Goal: Task Accomplishment & Management: Complete application form

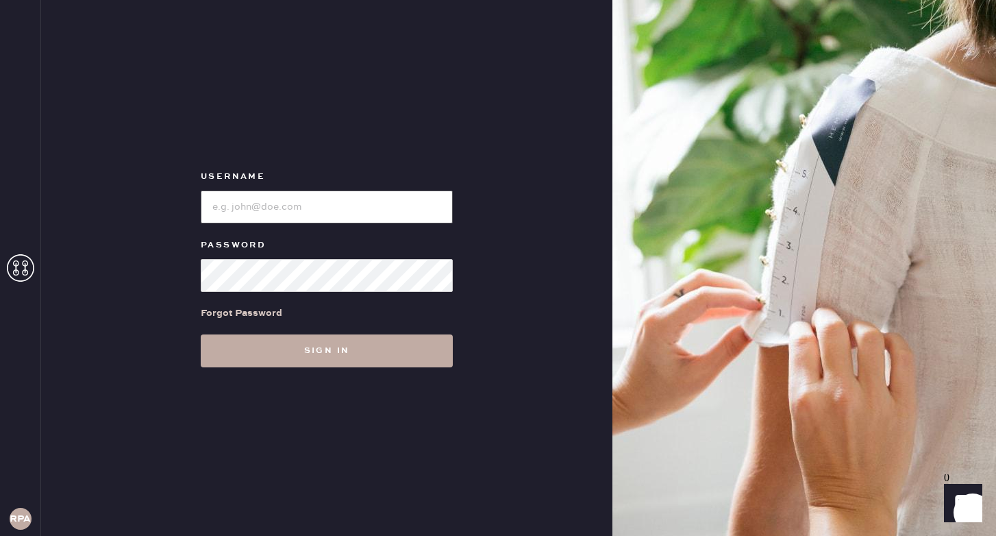
type input "reformationponce"
click at [300, 349] on button "Sign in" at bounding box center [327, 350] width 252 height 33
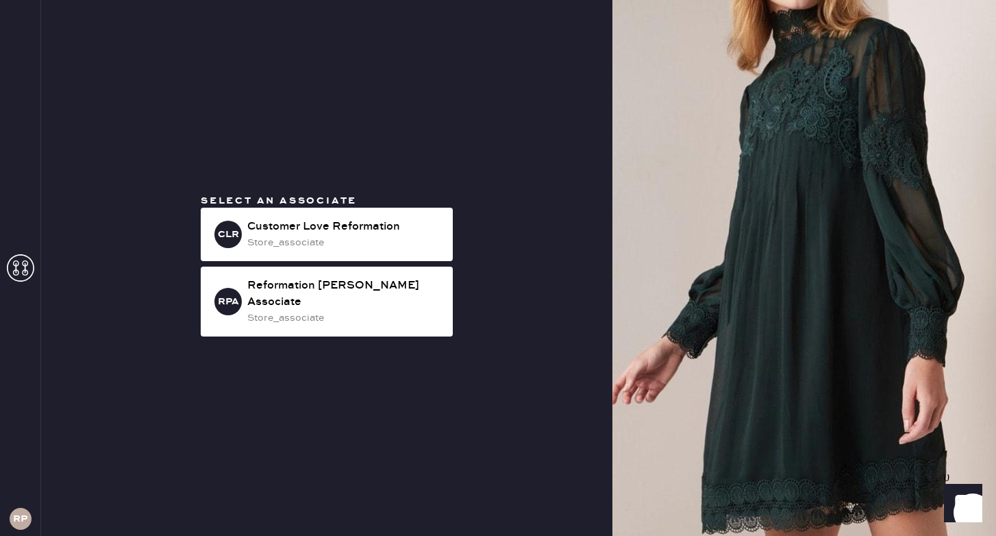
click at [350, 330] on div "Select an associate CLR Customer Love Reformation store_associate RPA Reformati…" at bounding box center [327, 268] width 274 height 148
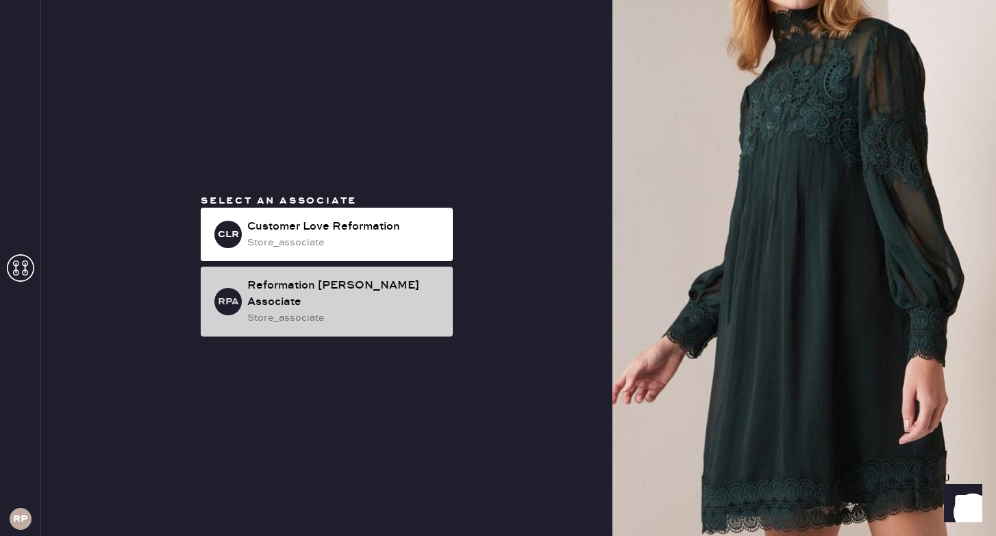
click at [344, 299] on div "Reformation [PERSON_NAME] Associate" at bounding box center [344, 293] width 195 height 33
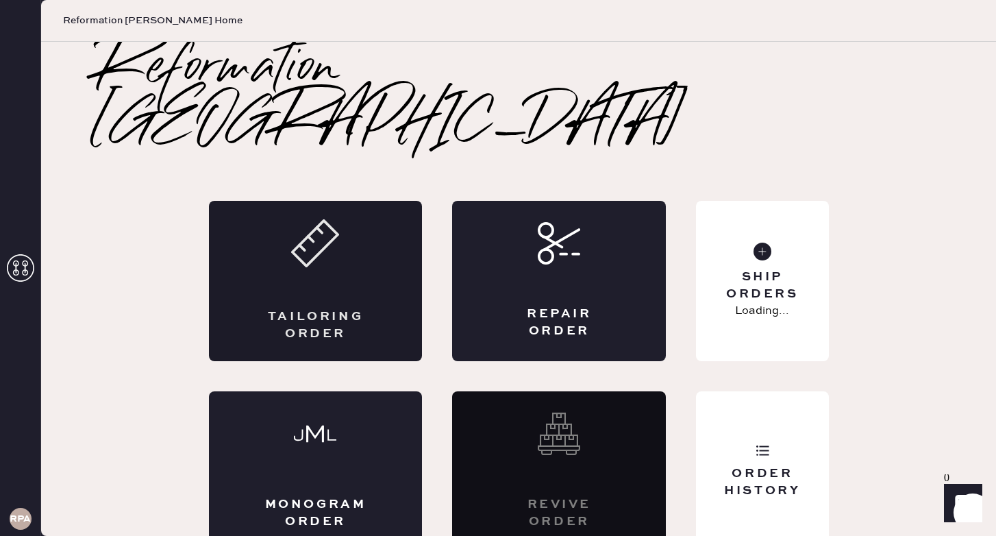
click at [340, 238] on div "Tailoring Order" at bounding box center [316, 281] width 214 height 160
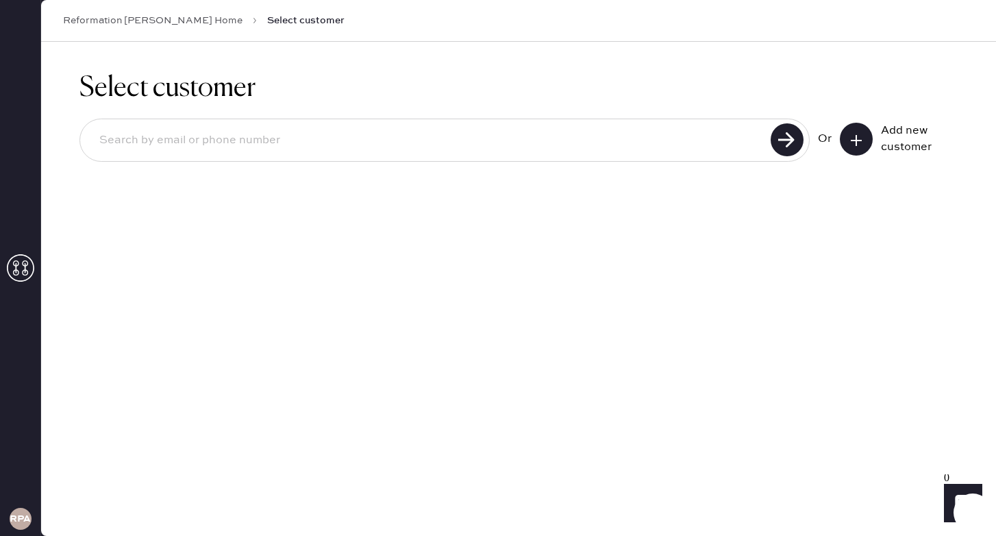
click at [856, 139] on use at bounding box center [856, 140] width 11 height 11
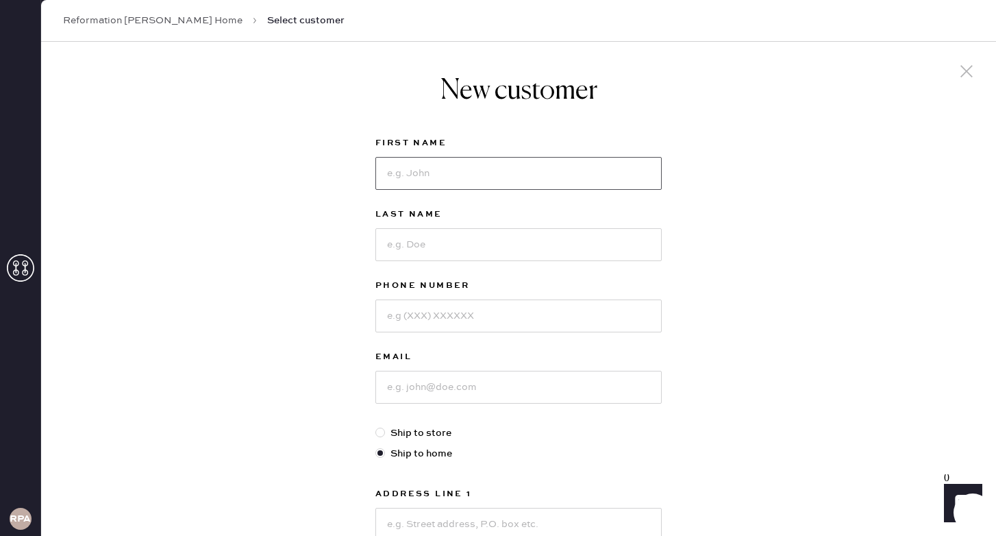
click at [496, 179] on input at bounding box center [518, 173] width 286 height 33
type input "l"
type input "Lauren"
type input "T"
type input "Macon"
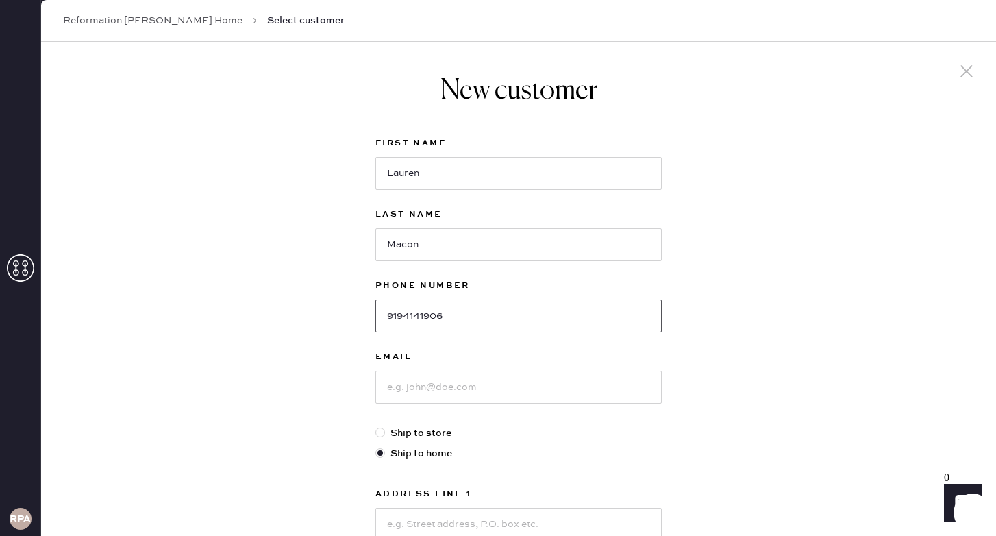
type input "9194141906"
click at [458, 391] on input at bounding box center [518, 387] width 286 height 33
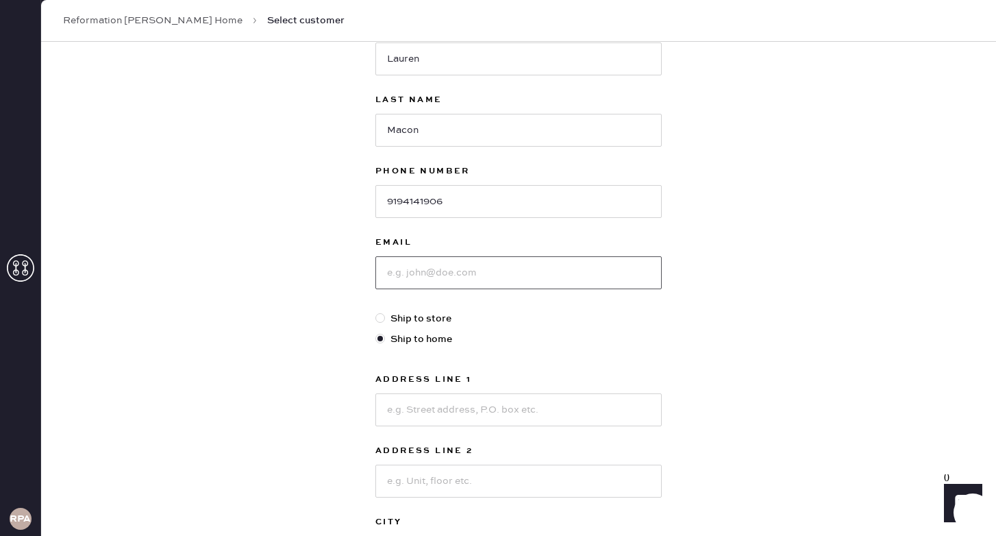
scroll to position [116, 0]
type input "o"
type input "[EMAIL_ADDRESS][DOMAIN_NAME]"
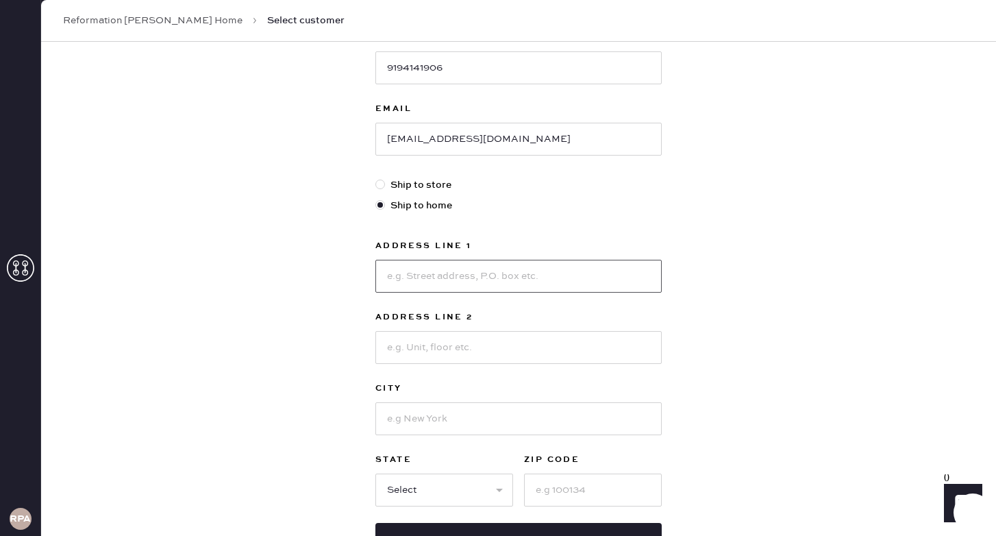
scroll to position [255, 0]
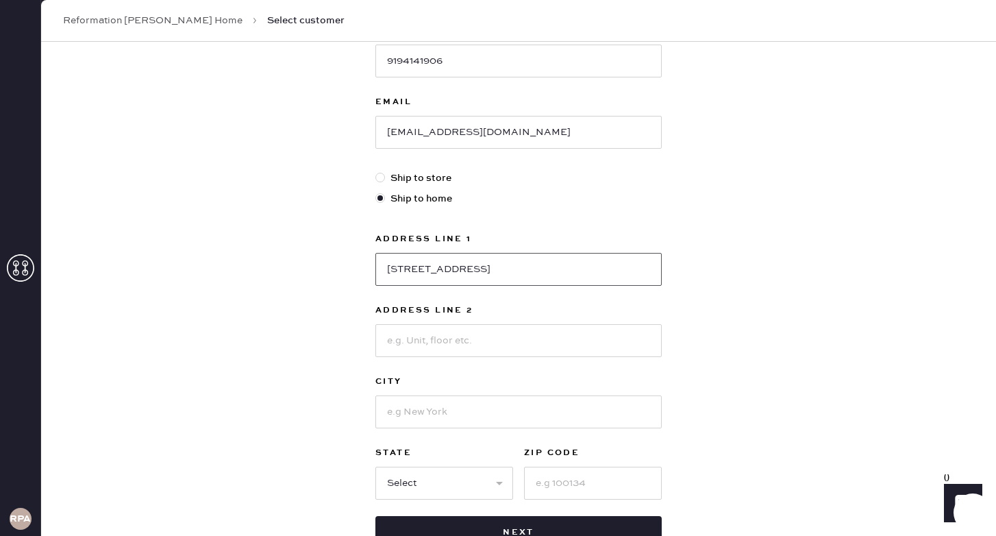
click at [500, 258] on input "[STREET_ADDRESS]" at bounding box center [518, 269] width 286 height 33
click at [504, 260] on input "[STREET_ADDRESS]" at bounding box center [518, 269] width 286 height 33
click at [488, 264] on input "[STREET_ADDRESS]" at bounding box center [518, 269] width 286 height 33
type input "[STREET_ADDRESS]"
click at [612, 482] on input at bounding box center [593, 483] width 138 height 33
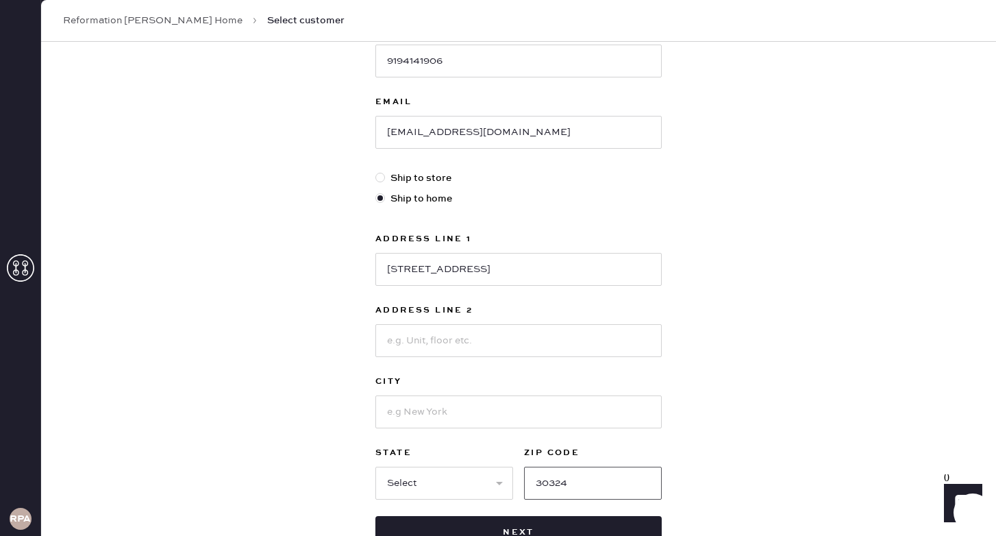
type input "30324"
click at [499, 345] on input at bounding box center [518, 340] width 286 height 33
click at [399, 416] on input at bounding box center [518, 411] width 286 height 33
type input "a"
type input "[GEOGRAPHIC_DATA]"
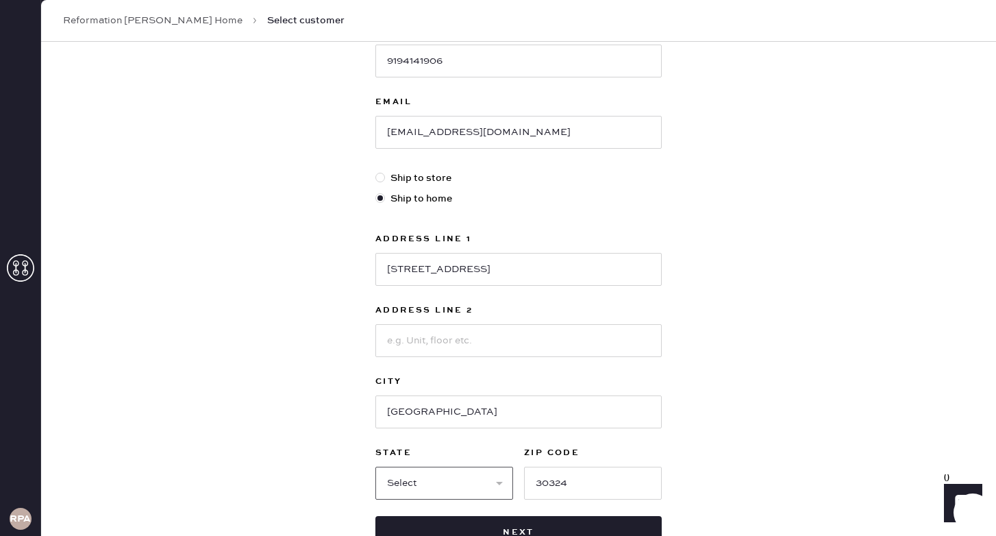
click at [406, 485] on select "Select AK AL AR AZ CA CO CT [GEOGRAPHIC_DATA] DE FL [GEOGRAPHIC_DATA] HI [GEOGR…" at bounding box center [444, 483] width 138 height 33
select select "GA"
click at [375, 467] on select "Select AK AL AR AZ CA CO CT [GEOGRAPHIC_DATA] DE FL [GEOGRAPHIC_DATA] HI [GEOGR…" at bounding box center [444, 483] width 138 height 33
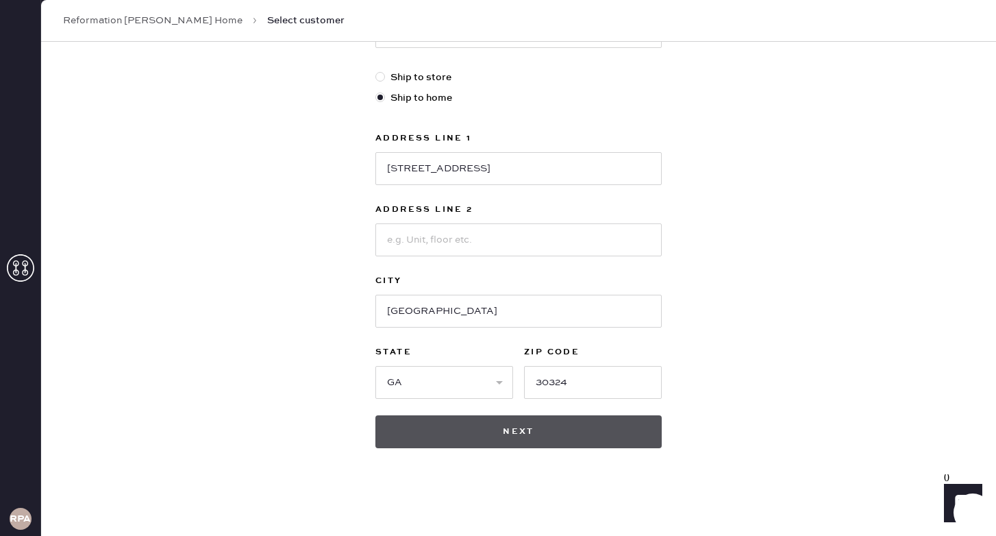
click at [489, 442] on button "Next" at bounding box center [518, 431] width 286 height 33
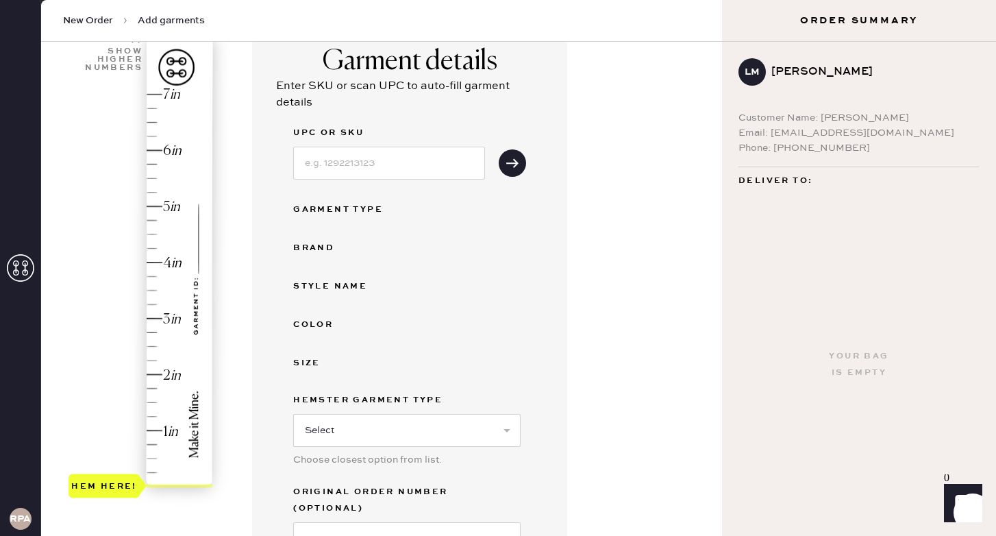
scroll to position [121, 0]
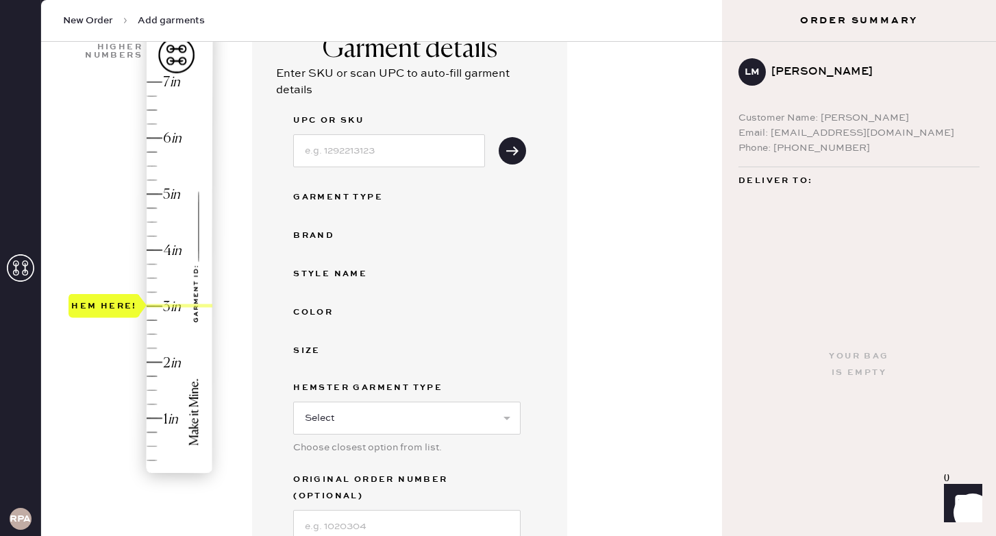
click at [156, 306] on div "Hem here!" at bounding box center [142, 278] width 146 height 404
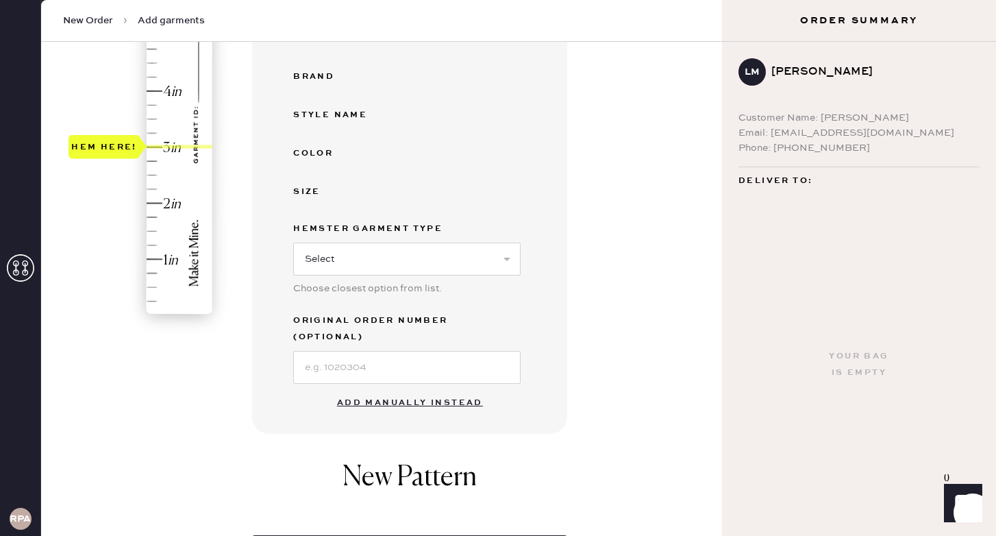
scroll to position [280, 0]
click at [391, 388] on button "Add manually instead" at bounding box center [410, 401] width 162 height 27
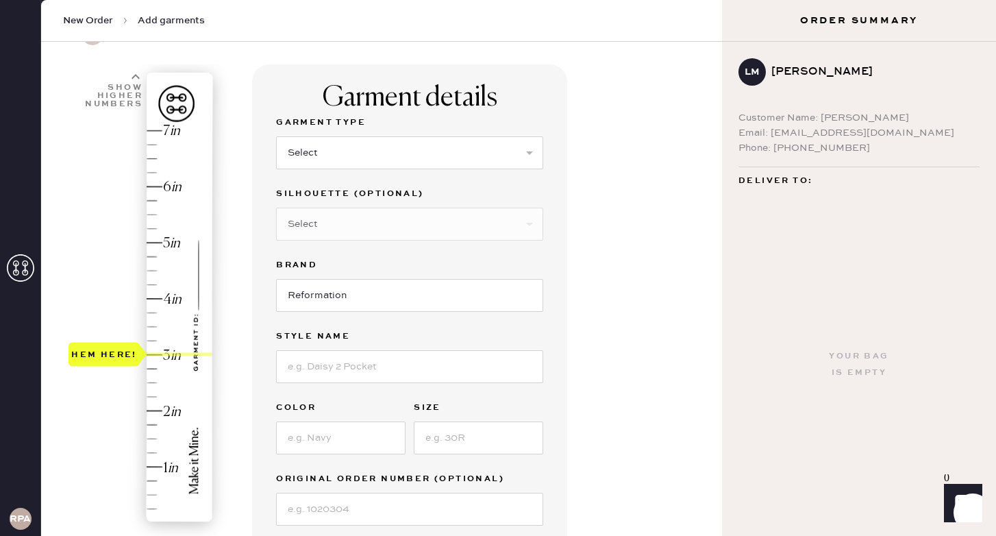
scroll to position [71, 0]
click at [382, 162] on select "Select Basic Skirt Jeans Leggings Pants Shorts Basic Sleeved Dress Basic Sleeve…" at bounding box center [409, 153] width 267 height 33
select select "2"
click at [276, 137] on select "Select Basic Skirt Jeans Leggings Pants Shorts Basic Sleeved Dress Basic Sleeve…" at bounding box center [409, 153] width 267 height 33
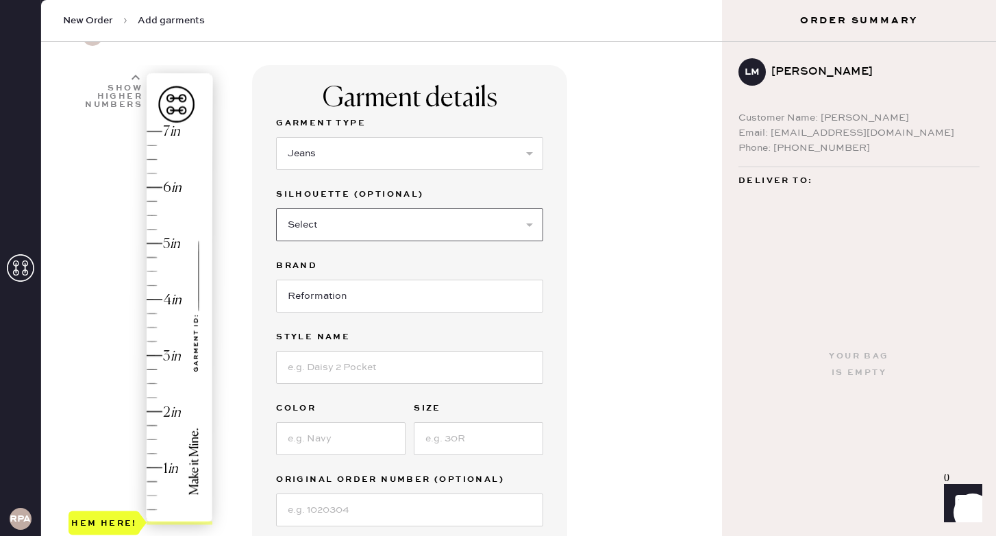
click at [356, 227] on select "Select Shorts Cropped Flare Boot Cut Straight Skinny Other" at bounding box center [409, 224] width 267 height 33
select select "other"
click at [276, 208] on select "Select Shorts Cropped Flare Boot Cut Straight Skinny Other" at bounding box center [409, 224] width 267 height 33
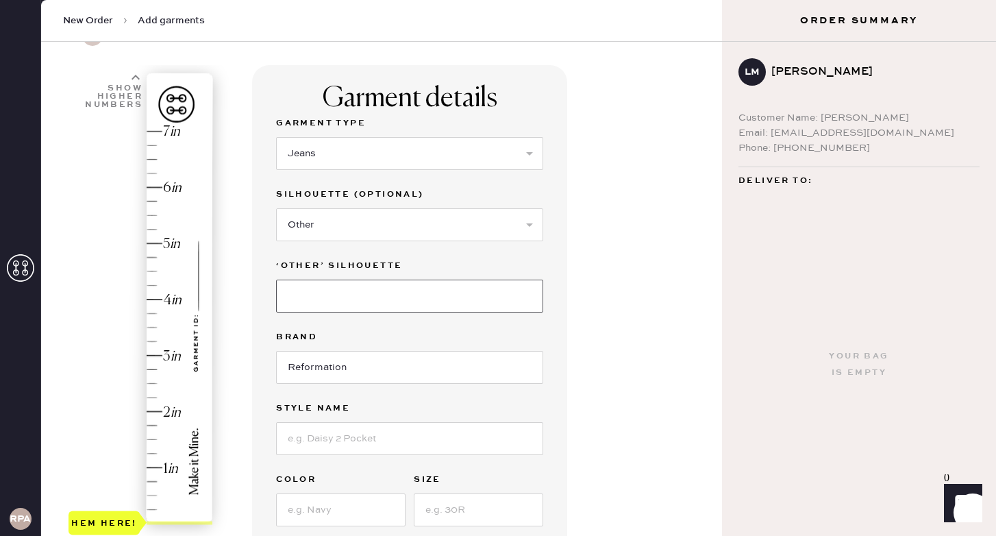
click at [333, 300] on input at bounding box center [409, 296] width 267 height 33
type input "Super Stretch Low Rise Wide Leg Jeans"
click at [349, 391] on div "Garment Type Select Basic Skirt Jeans Leggings Pants Shorts Basic Sleeved Dress…" at bounding box center [409, 356] width 267 height 482
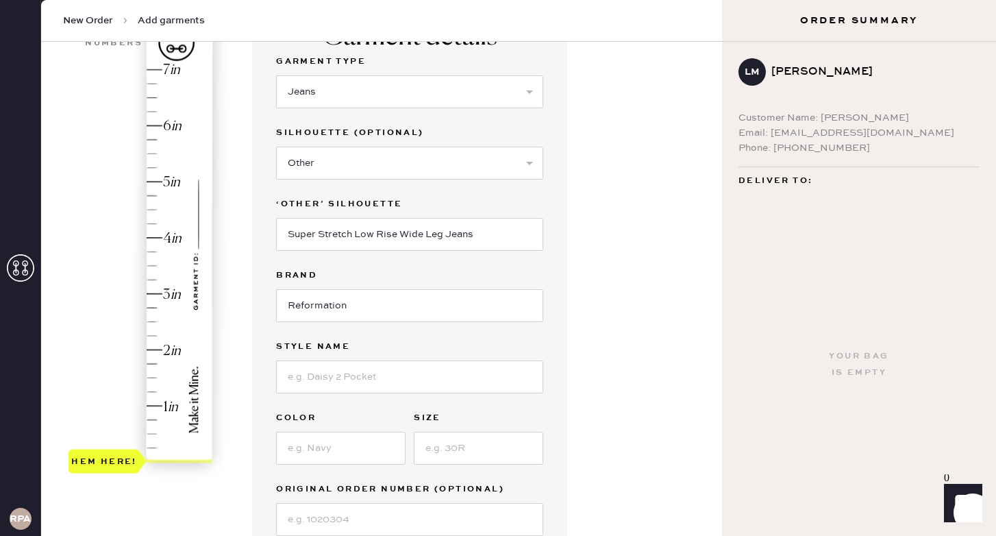
scroll to position [134, 0]
click at [323, 358] on div at bounding box center [409, 375] width 267 height 36
click at [323, 367] on input at bounding box center [409, 376] width 267 height 33
type input "[PERSON_NAME]"
click at [291, 451] on input at bounding box center [340, 447] width 129 height 33
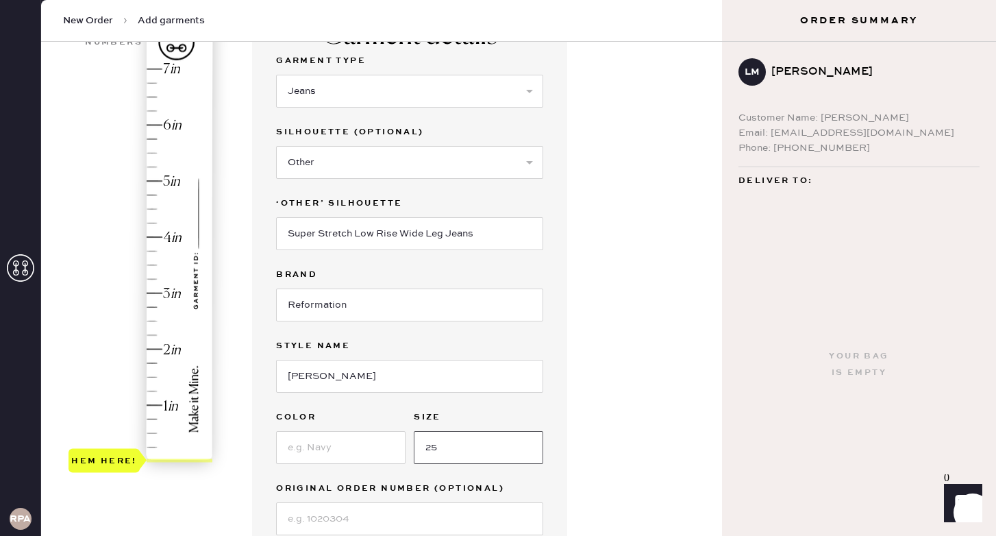
type input "25"
click at [335, 434] on input at bounding box center [340, 447] width 129 height 33
click at [334, 438] on input at bounding box center [340, 447] width 129 height 33
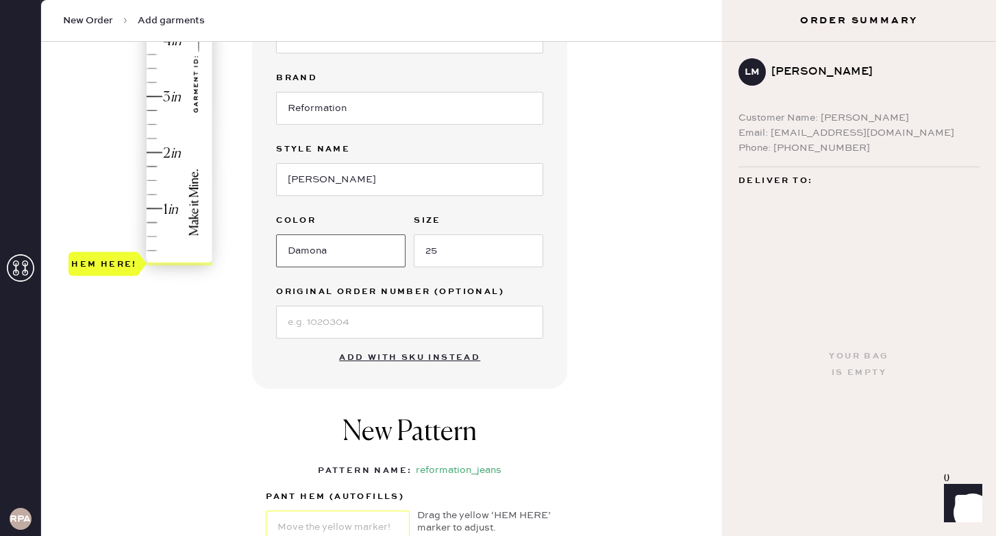
scroll to position [373, 0]
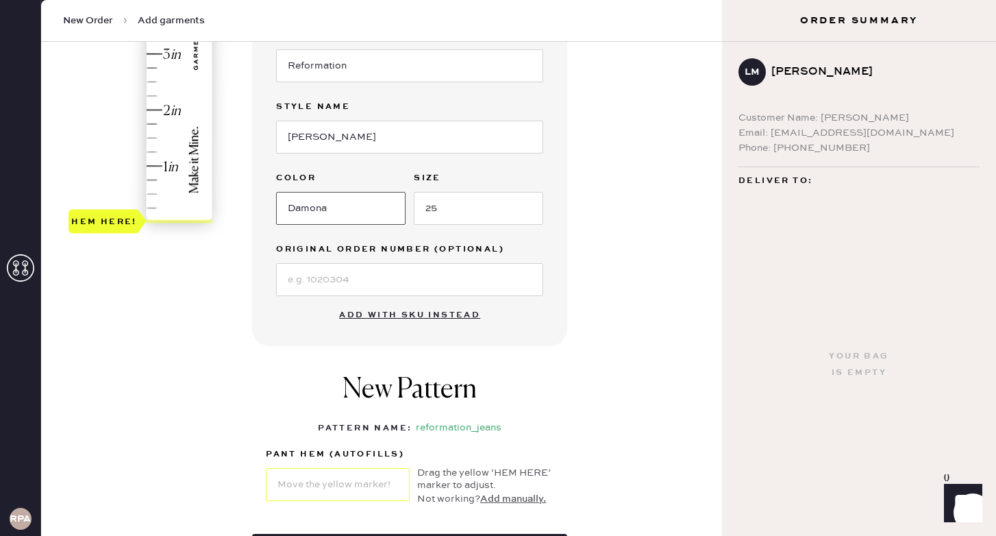
type input "Damona"
click at [356, 286] on input at bounding box center [409, 279] width 267 height 33
click at [264, 354] on div "New Pattern Pattern Name : reformation_jeans 1 in 2 in 3 in 4 in Show higher nu…" at bounding box center [409, 440] width 315 height 188
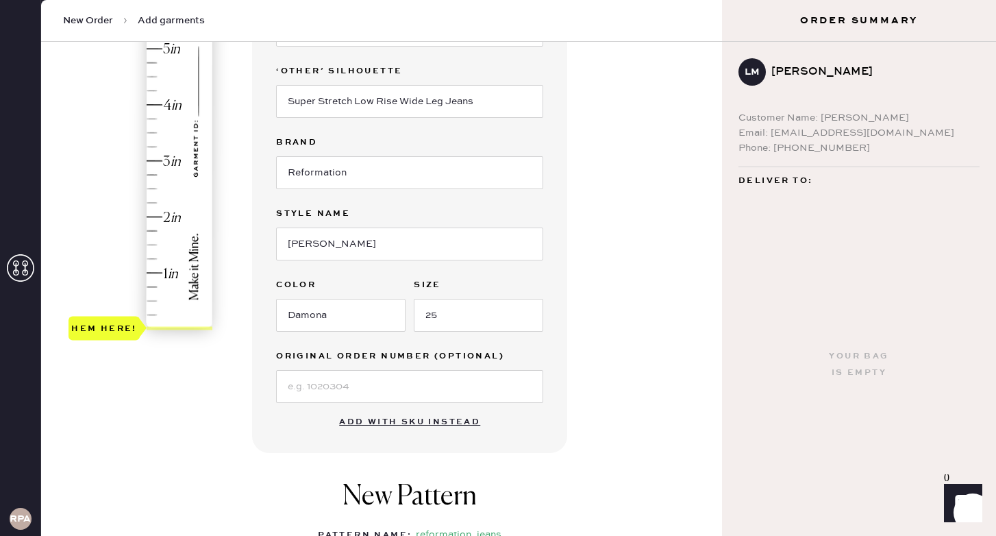
scroll to position [265, 0]
type input "3"
click at [158, 162] on div "Hem here!" at bounding box center [142, 133] width 146 height 404
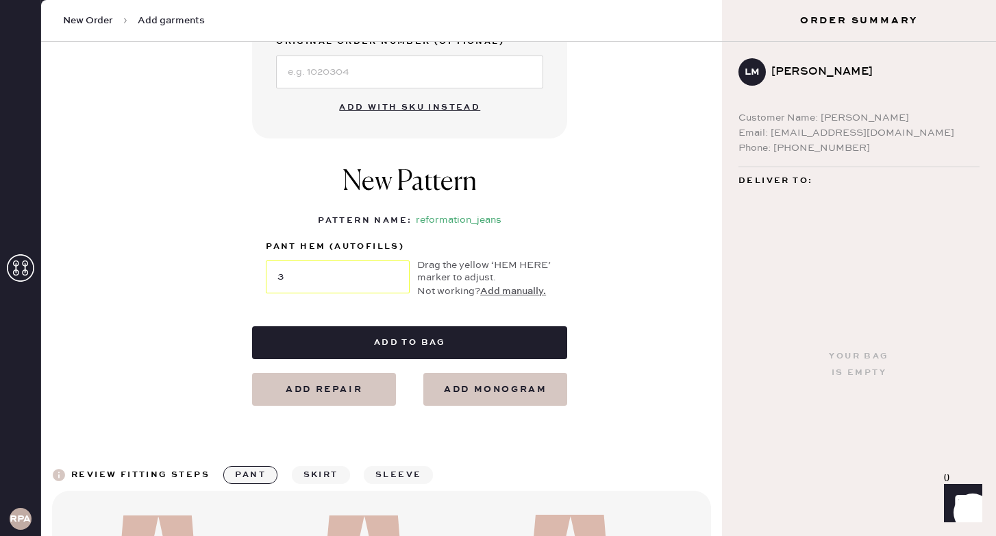
scroll to position [582, 0]
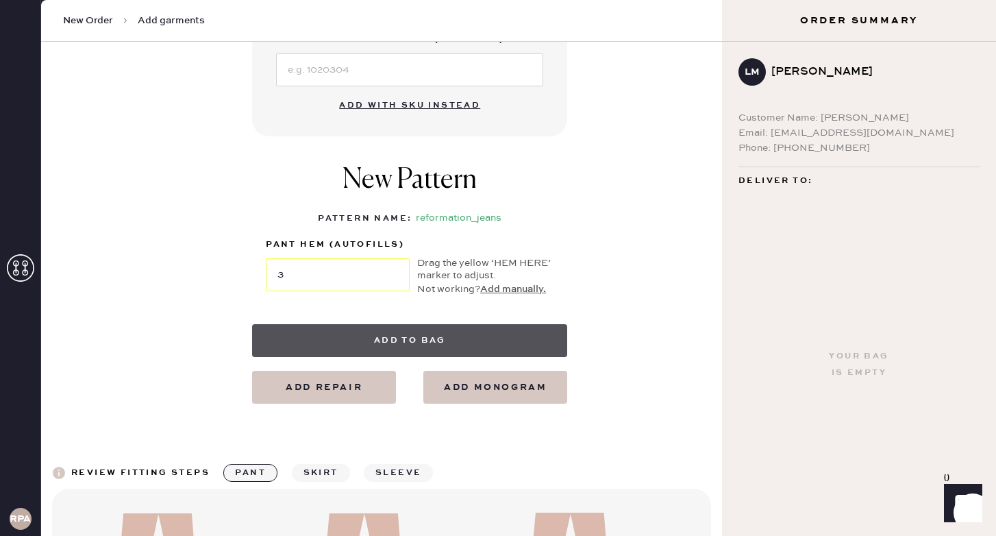
click at [480, 339] on button "Add to bag" at bounding box center [409, 340] width 315 height 33
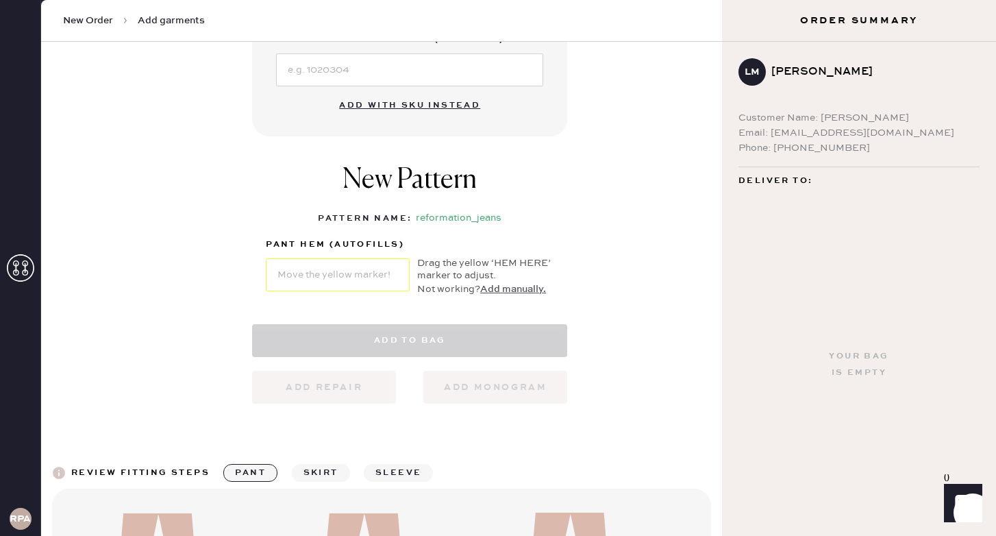
select select "2"
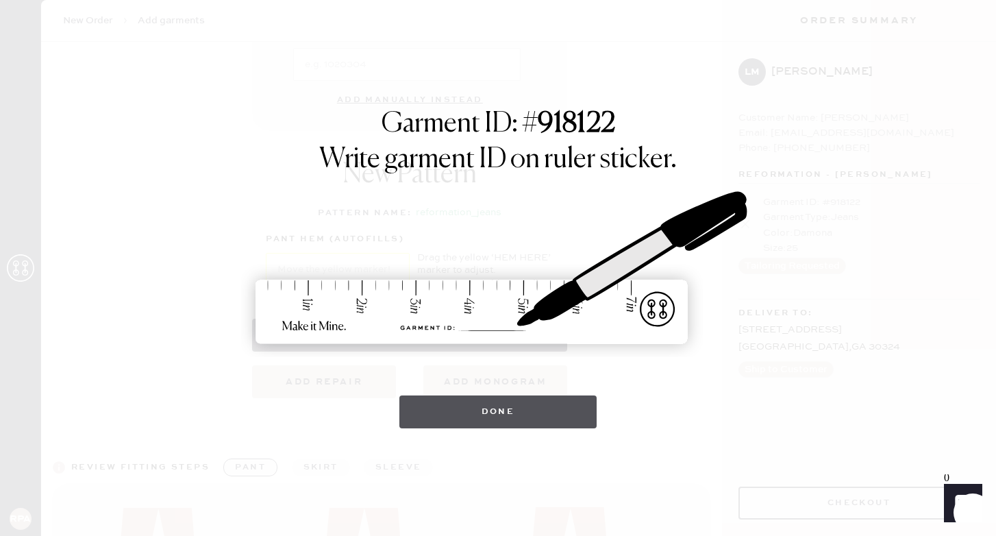
click at [534, 425] on button "Done" at bounding box center [498, 411] width 198 height 33
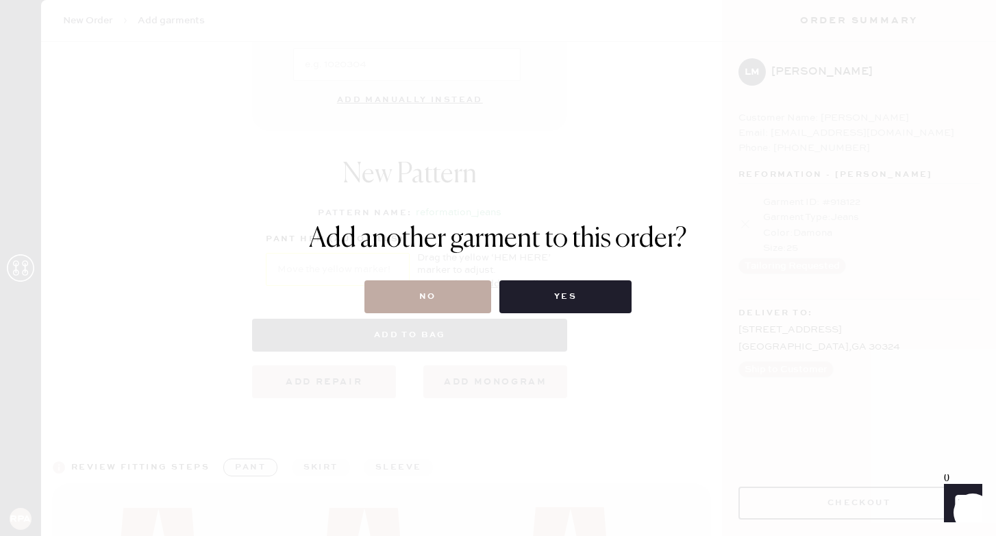
click at [442, 294] on button "No" at bounding box center [427, 296] width 127 height 33
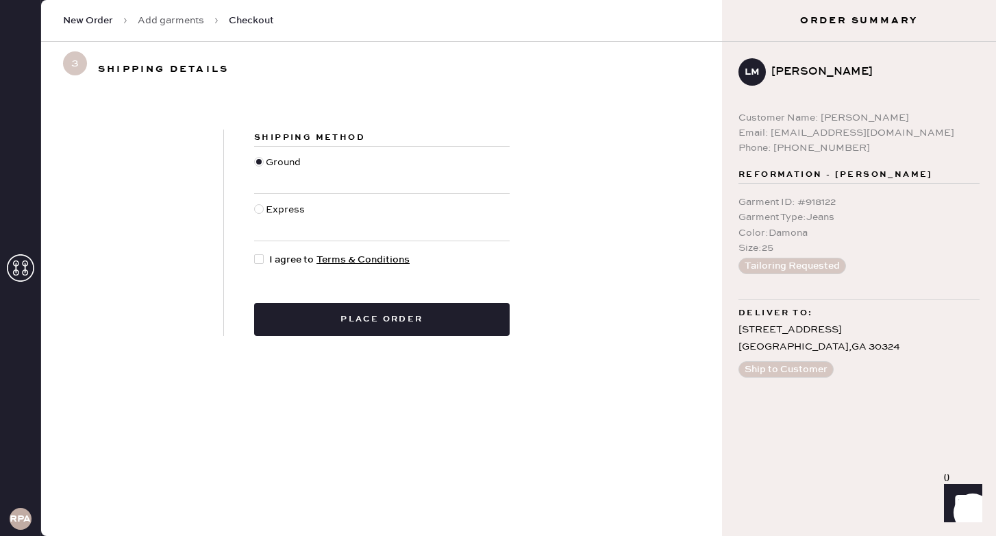
click at [279, 262] on span "I agree to Terms & Conditions" at bounding box center [339, 259] width 140 height 15
click at [255, 253] on input "I agree to Terms & Conditions" at bounding box center [254, 252] width 1 height 1
checkbox input "true"
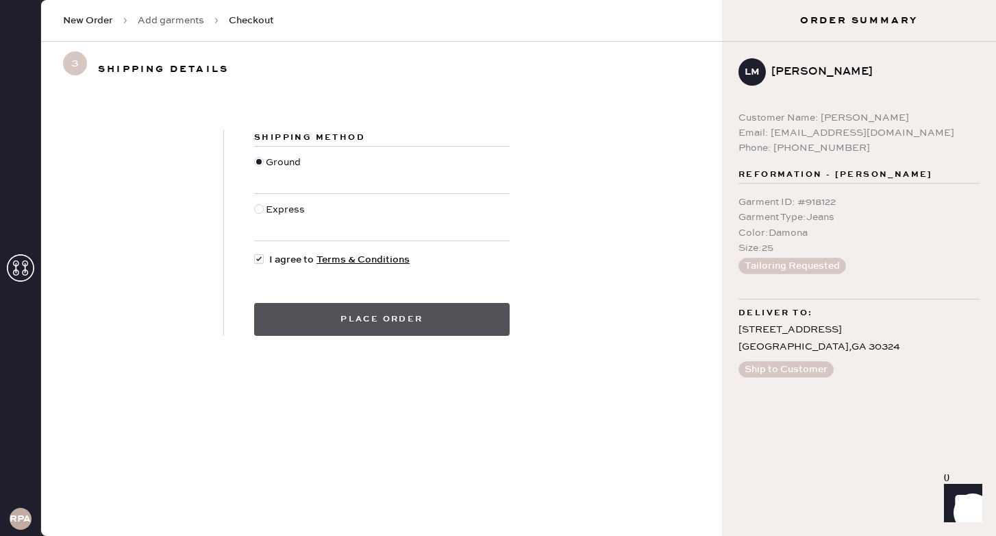
click at [362, 335] on button "Place order" at bounding box center [382, 319] width 256 height 33
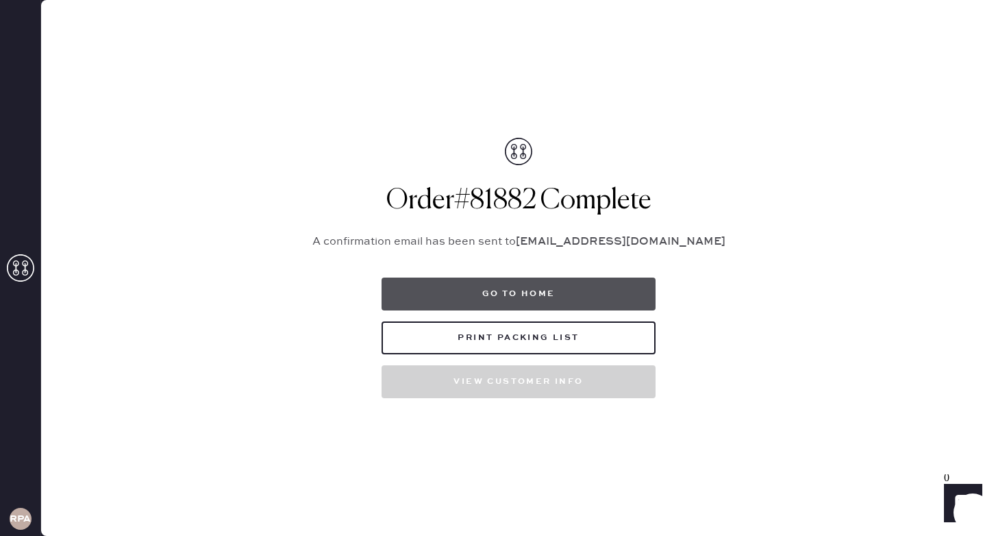
click at [484, 285] on button "Go to home" at bounding box center [519, 293] width 274 height 33
